Goal: Task Accomplishment & Management: Use online tool/utility

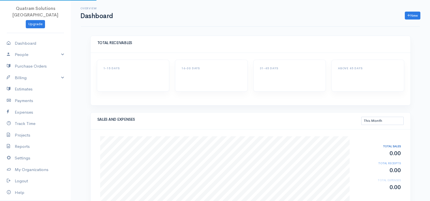
select select "thismonth"
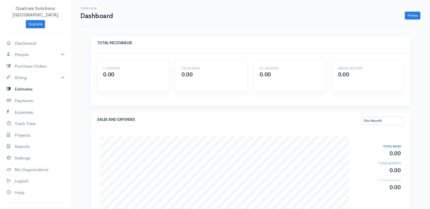
click at [21, 84] on link "Estimates" at bounding box center [35, 90] width 71 height 12
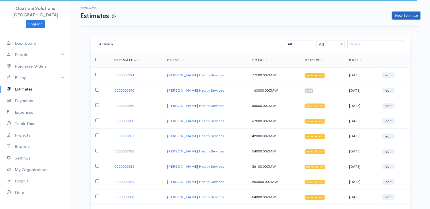
click at [413, 19] on link "New Estimate" at bounding box center [407, 16] width 28 height 8
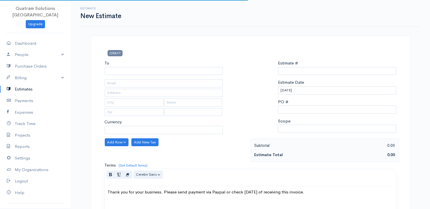
type input "0000000392"
select select "[GEOGRAPHIC_DATA]"
select select "ZMW"
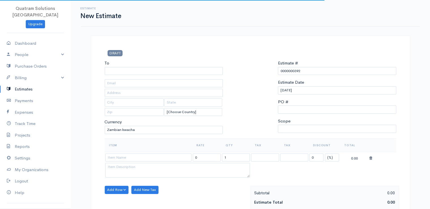
click at [184, 75] on div "To [Choose Country] [GEOGRAPHIC_DATA] [GEOGRAPHIC_DATA] [GEOGRAPHIC_DATA] [GEOG…" at bounding box center [164, 99] width 124 height 78
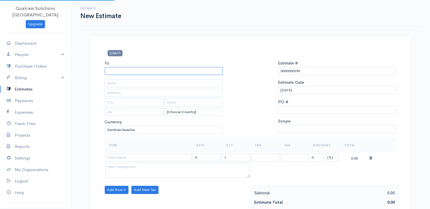
click at [177, 75] on input "To" at bounding box center [164, 71] width 118 height 8
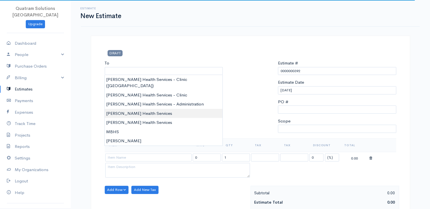
type input "[PERSON_NAME] Health Services"
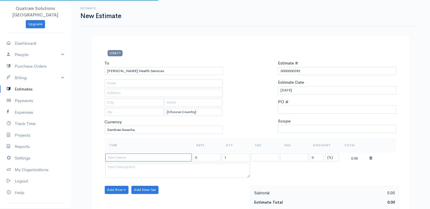
click at [152, 154] on input at bounding box center [148, 158] width 86 height 8
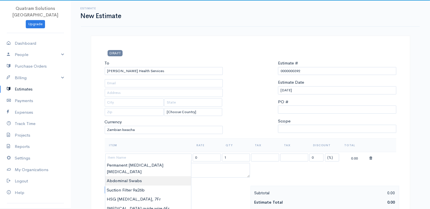
type input "Abdominal Swabs"
type input "330.00"
type textarea "Lot#20230801 Exp:2028-08"
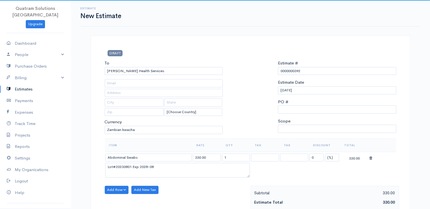
drag, startPoint x: 163, startPoint y: 169, endPoint x: 75, endPoint y: 170, distance: 87.8
click at [105, 170] on textarea "Lot#20230801 Exp:2028-08" at bounding box center [177, 170] width 145 height 15
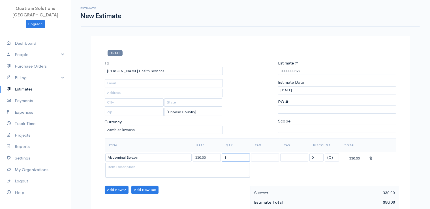
drag, startPoint x: 228, startPoint y: 158, endPoint x: 200, endPoint y: 154, distance: 28.6
click at [222, 154] on input "1" at bounding box center [236, 158] width 28 height 8
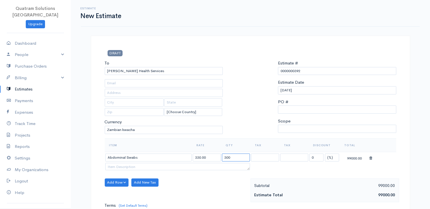
drag, startPoint x: 248, startPoint y: 175, endPoint x: 255, endPoint y: 130, distance: 45.2
click at [250, 163] on textarea at bounding box center [177, 166] width 145 height 7
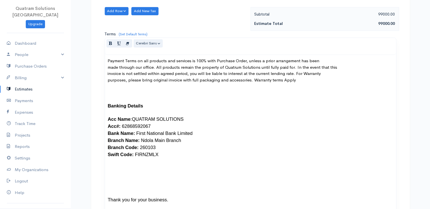
scroll to position [183, 0]
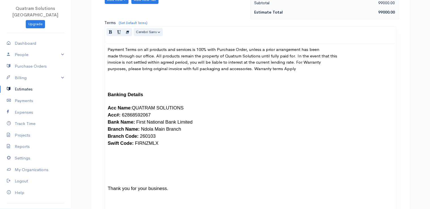
type input "300"
click at [107, 55] on div "Payment Terms on all products and services is 100% with Purchase Order, unless …" at bounding box center [250, 138] width 291 height 188
click at [107, 63] on div "Payment Terms on all products and services is 100% with Purchase Order, unless …" at bounding box center [250, 138] width 291 height 188
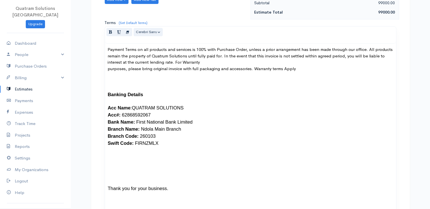
click at [107, 68] on div "Payment Terms on all products and services is 100% with Purchase Order, unless …" at bounding box center [250, 138] width 291 height 188
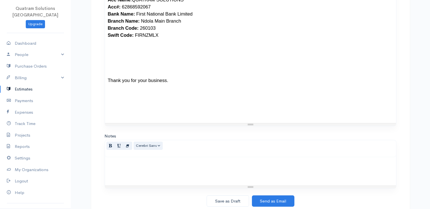
scroll to position [301, 0]
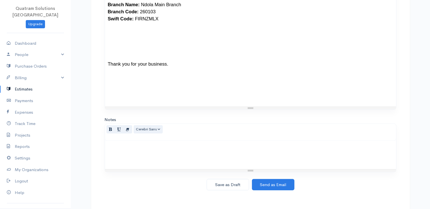
click at [236, 189] on button "Save as Draft" at bounding box center [228, 185] width 42 height 12
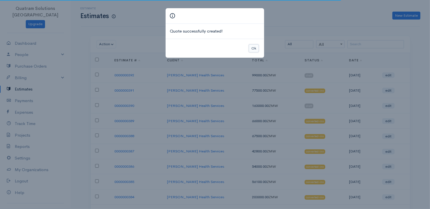
click at [257, 47] on button "Ok" at bounding box center [254, 48] width 10 height 8
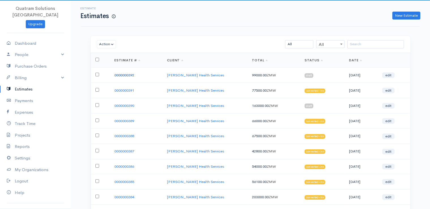
click at [131, 75] on link "0000000392" at bounding box center [124, 75] width 20 height 5
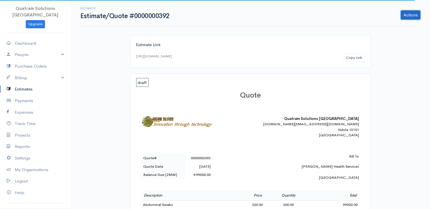
click at [415, 15] on link "Actions" at bounding box center [411, 14] width 20 height 9
click at [386, 73] on link "PDF" at bounding box center [396, 76] width 50 height 10
